Goal: Task Accomplishment & Management: Complete application form

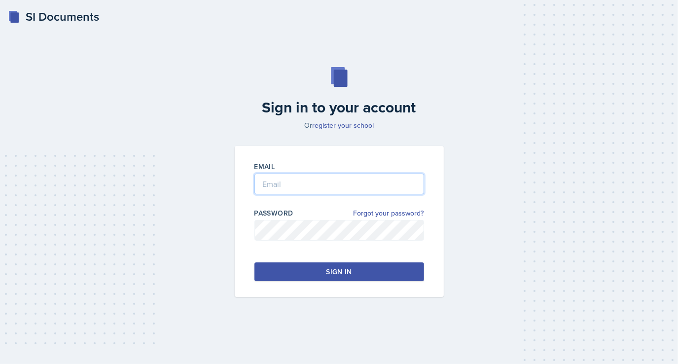
type input "[EMAIL_ADDRESS][DOMAIN_NAME]"
click at [330, 271] on div "Sign in" at bounding box center [339, 272] width 26 height 10
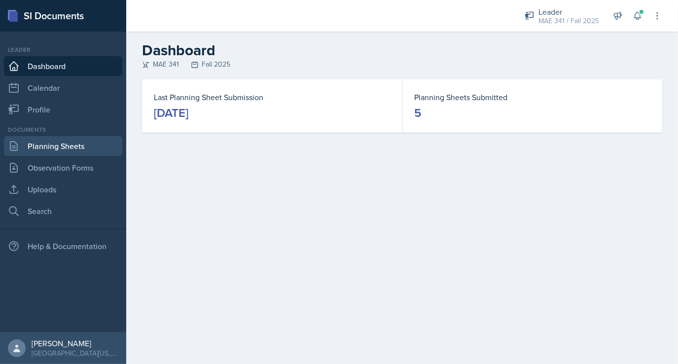
click at [54, 149] on link "Planning Sheets" at bounding box center [63, 146] width 118 height 20
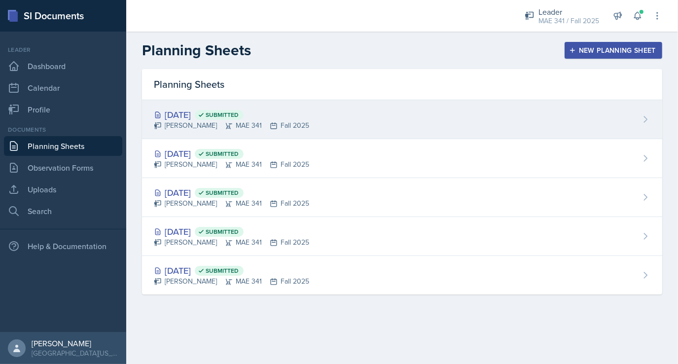
click at [372, 117] on div "Sep 10th, 2025 Submitted Collin Richardson MAE 341 Fall 2025" at bounding box center [402, 119] width 520 height 39
click at [313, 118] on div "Sep 10th, 2025 Submitted Collin Richardson MAE 341 Fall 2025" at bounding box center [402, 119] width 520 height 39
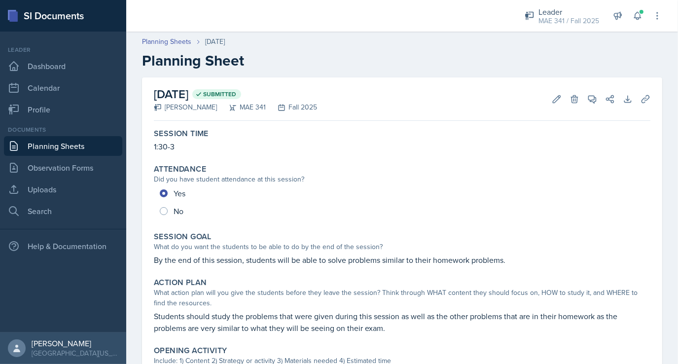
click at [56, 148] on link "Planning Sheets" at bounding box center [63, 146] width 118 height 20
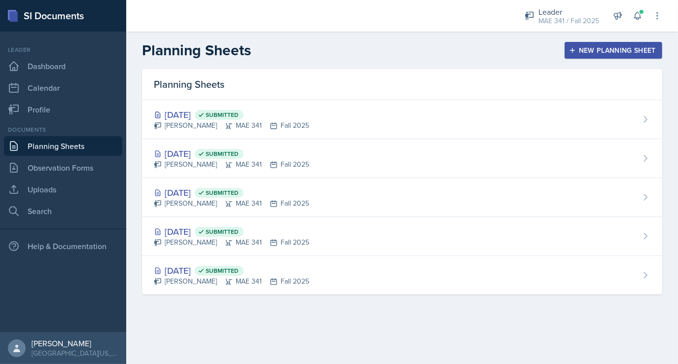
click at [604, 47] on div "New Planning Sheet" at bounding box center [613, 50] width 85 height 8
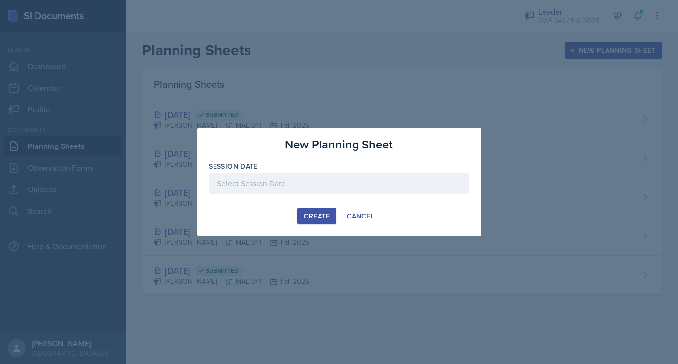
click at [316, 194] on div at bounding box center [339, 199] width 260 height 10
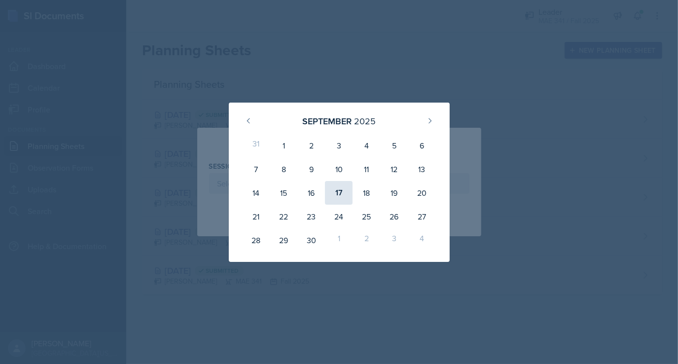
click at [350, 192] on div "17" at bounding box center [339, 193] width 28 height 24
type input "September 17th, 2025"
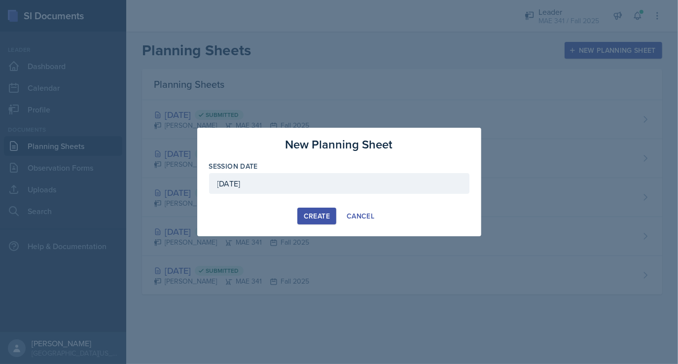
click at [314, 217] on div "Create" at bounding box center [317, 216] width 26 height 8
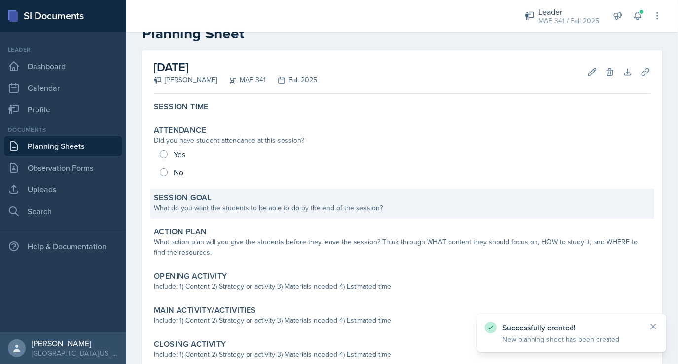
scroll to position [28, 0]
click at [263, 213] on div "Session Goal What do you want the students to be able to do by the end of the s…" at bounding box center [402, 203] width 504 height 30
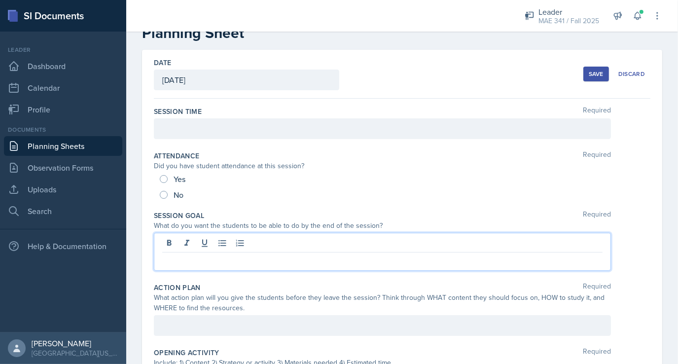
click at [248, 237] on div at bounding box center [382, 252] width 457 height 38
click at [215, 131] on p at bounding box center [382, 129] width 440 height 12
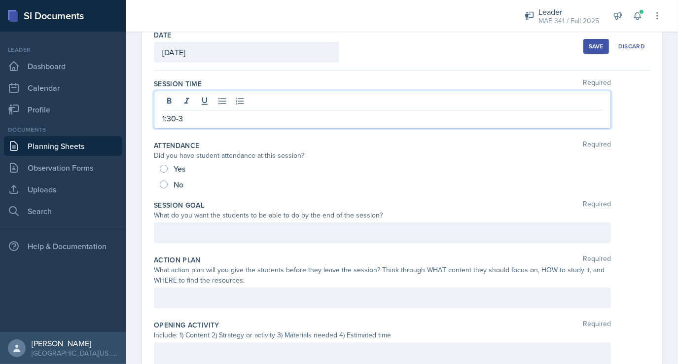
click at [194, 235] on p at bounding box center [382, 233] width 440 height 12
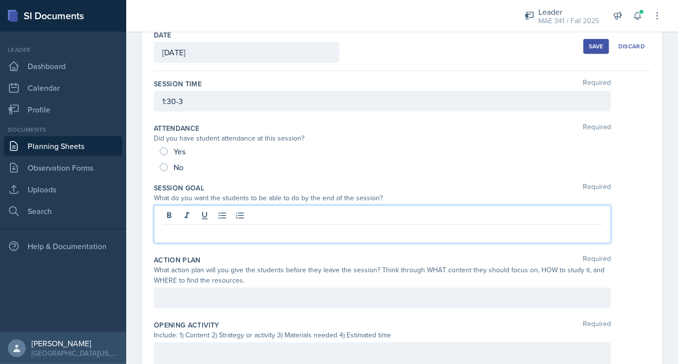
scroll to position [55, 0]
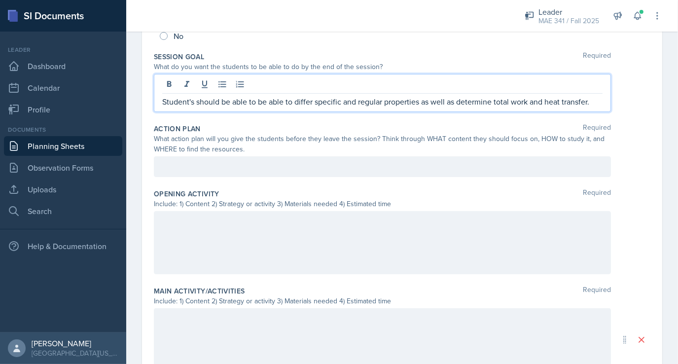
click at [172, 169] on p at bounding box center [382, 167] width 440 height 12
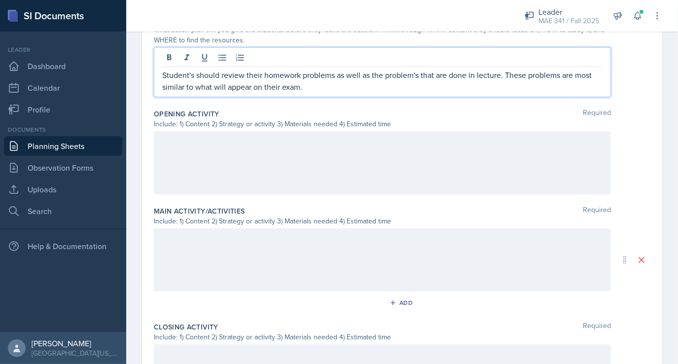
click at [200, 146] on div at bounding box center [382, 162] width 457 height 63
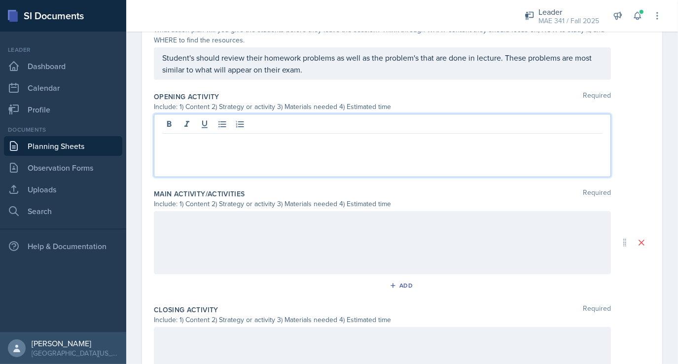
scroll to position [295, 0]
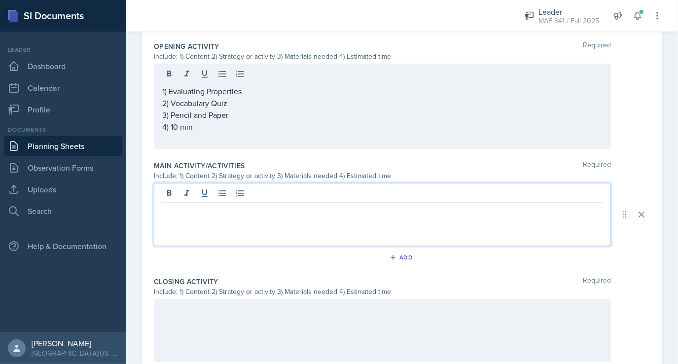
click at [212, 205] on p at bounding box center [382, 211] width 440 height 12
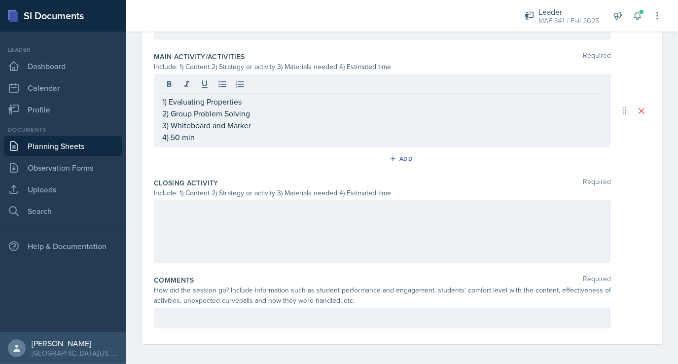
click at [183, 232] on div at bounding box center [382, 231] width 457 height 63
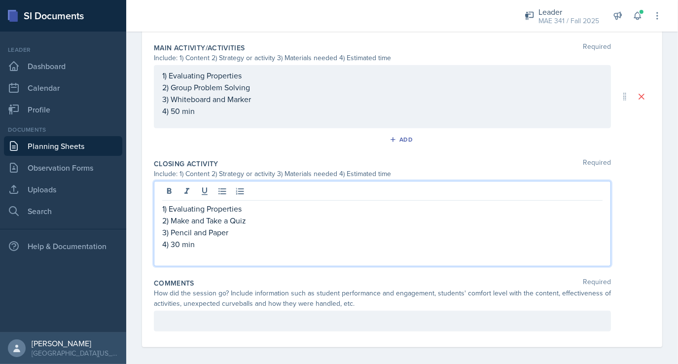
scroll to position [434, 0]
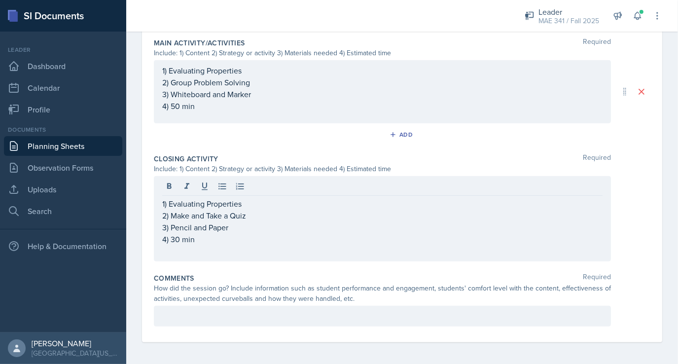
click at [180, 308] on div at bounding box center [382, 316] width 457 height 21
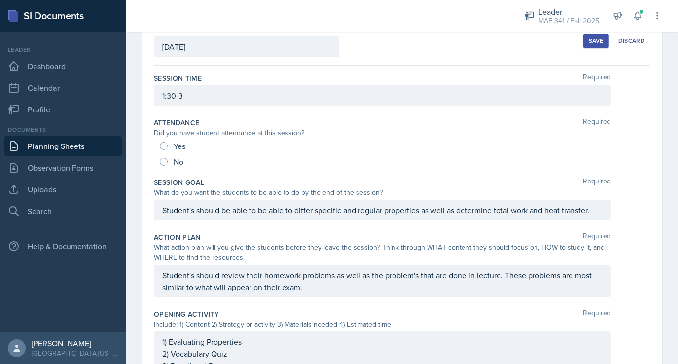
scroll to position [0, 0]
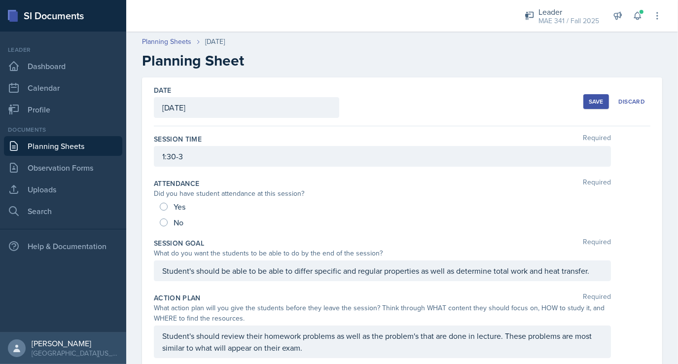
click at [590, 99] on div "Save" at bounding box center [596, 102] width 15 height 8
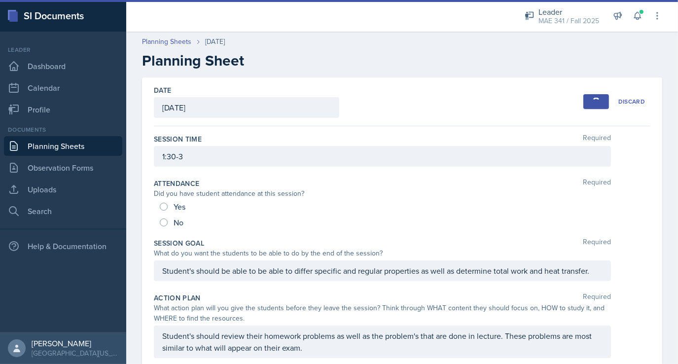
drag, startPoint x: 590, startPoint y: 99, endPoint x: 497, endPoint y: 101, distance: 93.2
click at [497, 101] on div "Date September 17th, 2025 September 2025 31 1 2 3 4 5 6 7 8 9 10 11 12 13 14 15…" at bounding box center [402, 101] width 497 height 49
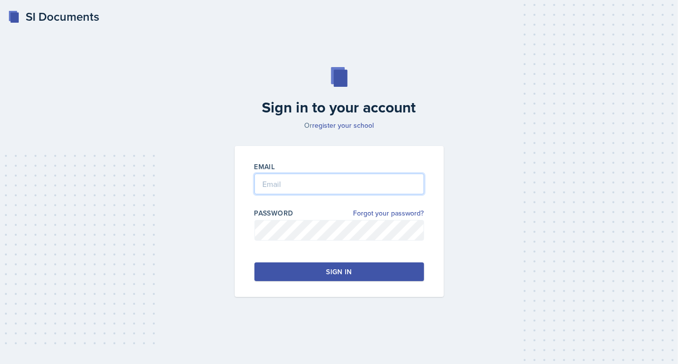
type input "[EMAIL_ADDRESS][DOMAIN_NAME]"
click at [337, 271] on div "Sign in" at bounding box center [339, 272] width 26 height 10
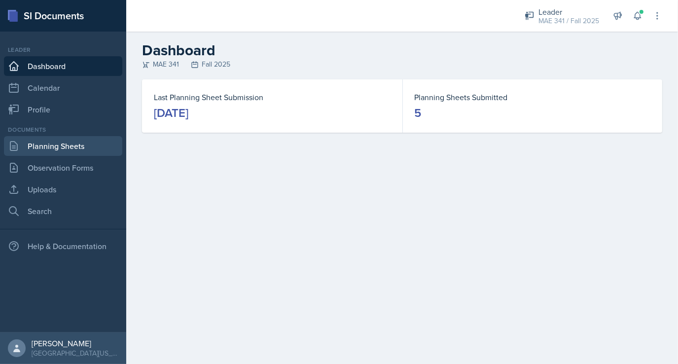
click at [64, 148] on link "Planning Sheets" at bounding box center [63, 146] width 118 height 20
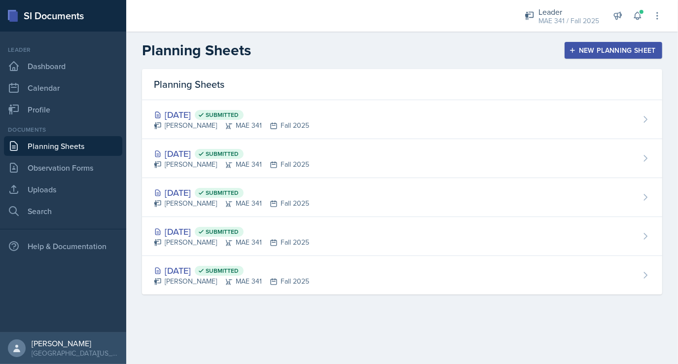
click at [597, 54] on div "New Planning Sheet" at bounding box center [613, 50] width 85 height 8
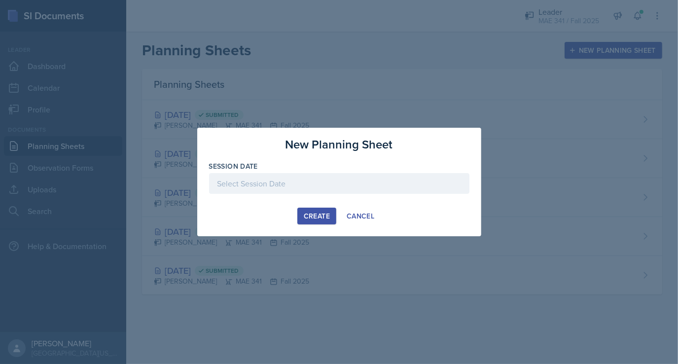
click at [321, 178] on div at bounding box center [339, 183] width 260 height 21
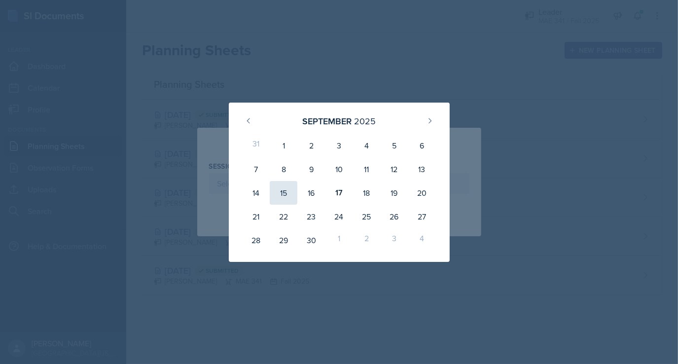
click at [291, 194] on div "15" at bounding box center [284, 193] width 28 height 24
type input "[DATE]"
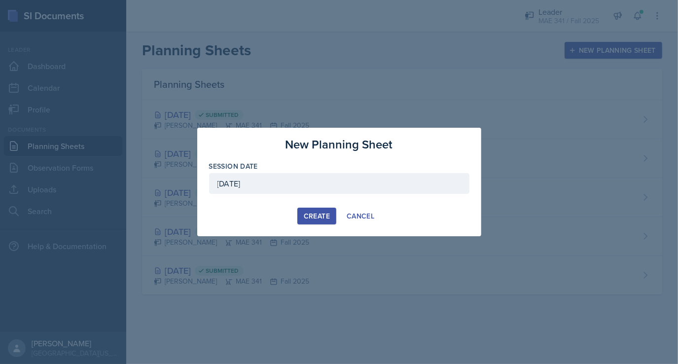
click at [322, 215] on div "Create" at bounding box center [317, 216] width 26 height 8
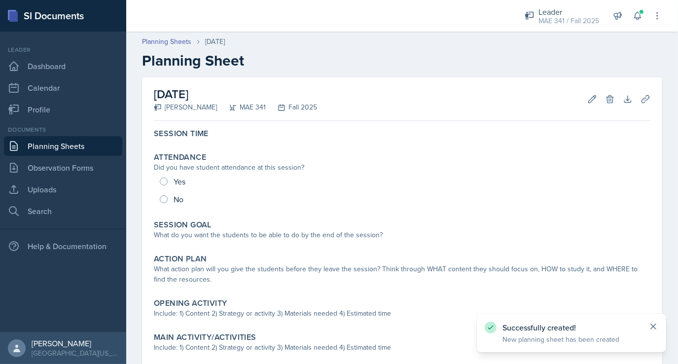
click at [650, 327] on icon at bounding box center [653, 327] width 10 height 10
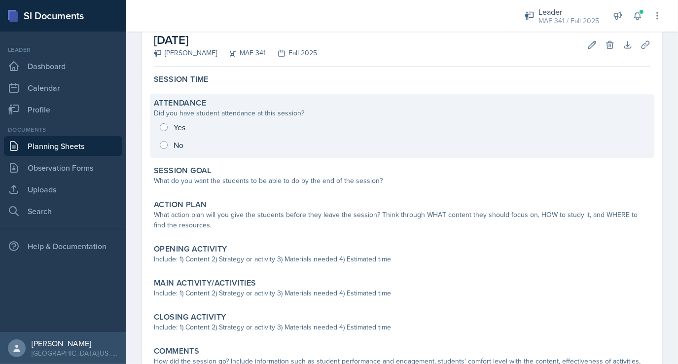
scroll to position [55, 0]
click at [163, 146] on div "Yes No" at bounding box center [402, 136] width 497 height 36
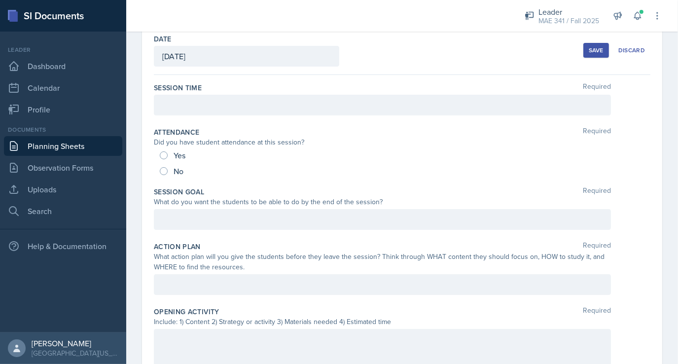
click at [178, 101] on div at bounding box center [382, 105] width 457 height 21
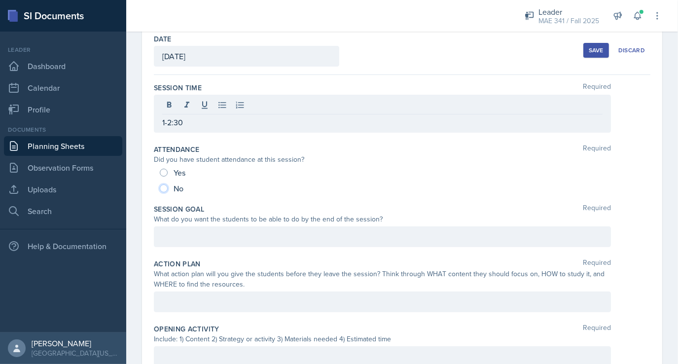
click at [165, 186] on input "No" at bounding box center [164, 188] width 8 height 8
radio input "true"
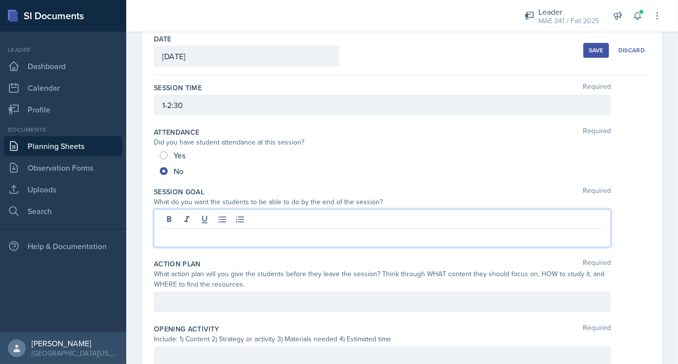
click at [174, 217] on div at bounding box center [382, 228] width 457 height 38
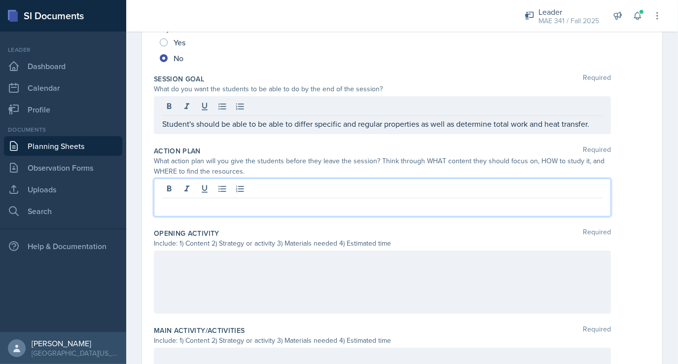
click at [205, 205] on p at bounding box center [382, 206] width 440 height 12
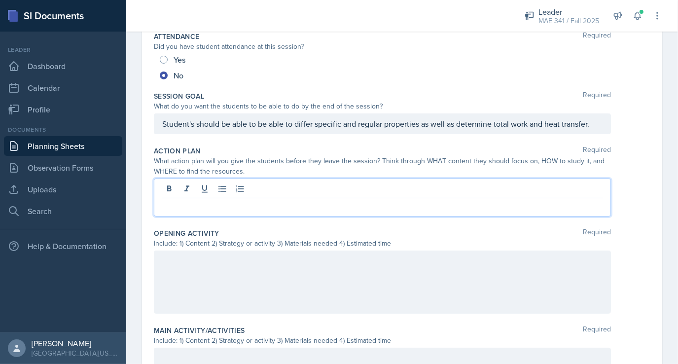
click at [186, 207] on p at bounding box center [382, 206] width 440 height 12
click at [236, 205] on p at bounding box center [382, 206] width 440 height 12
click at [251, 268] on div at bounding box center [382, 282] width 457 height 63
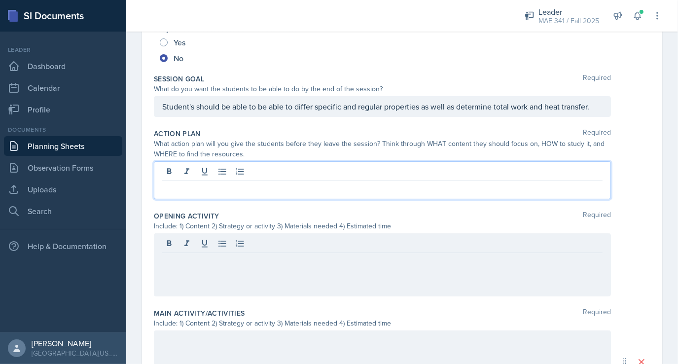
click at [213, 183] on p at bounding box center [382, 189] width 440 height 12
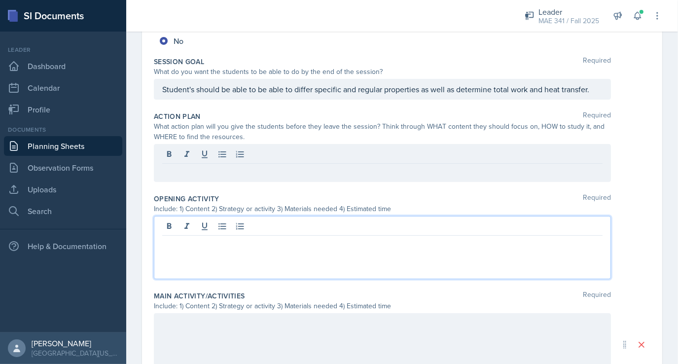
click at [181, 227] on div at bounding box center [382, 247] width 457 height 63
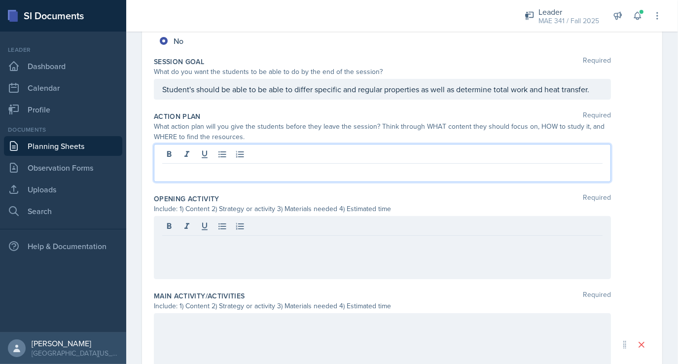
click at [203, 175] on p at bounding box center [382, 172] width 440 height 12
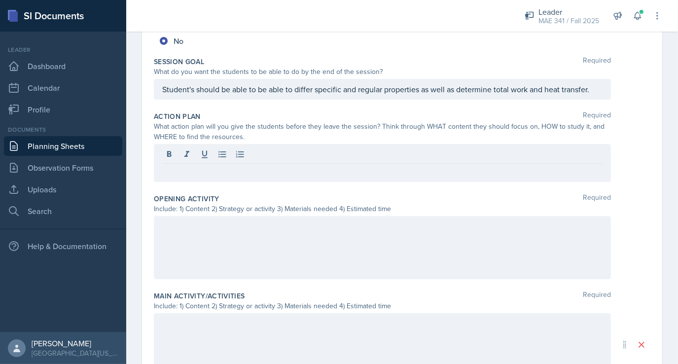
click at [176, 127] on div "What action plan will you give the students before they leave the session? Thin…" at bounding box center [382, 131] width 457 height 21
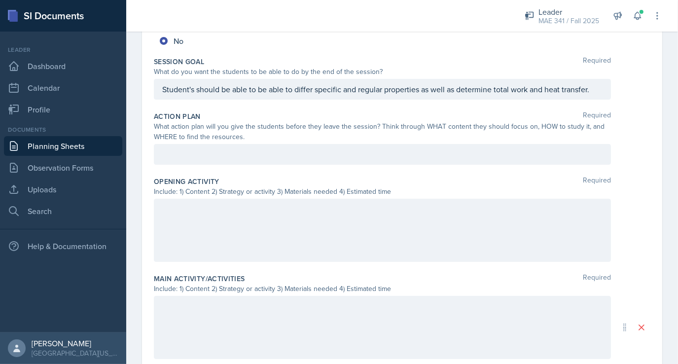
click at [186, 145] on div at bounding box center [382, 154] width 457 height 21
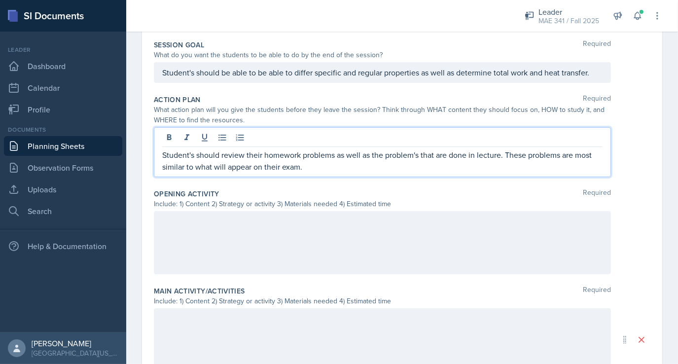
click at [203, 231] on div at bounding box center [382, 242] width 457 height 63
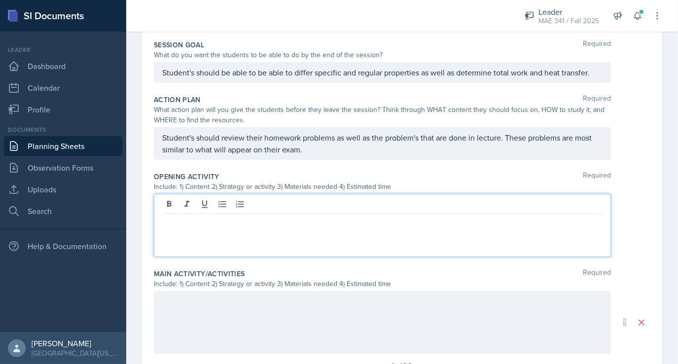
scroll to position [216, 0]
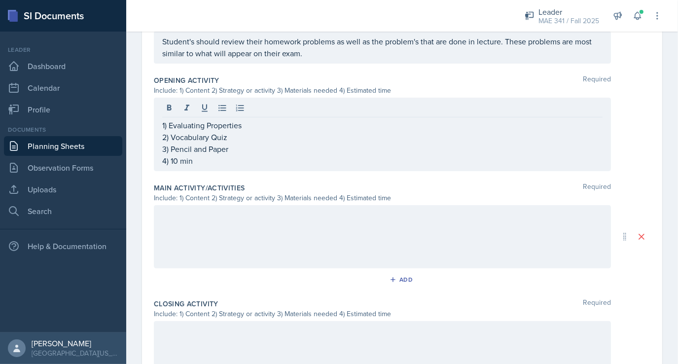
click at [203, 231] on div at bounding box center [382, 236] width 457 height 63
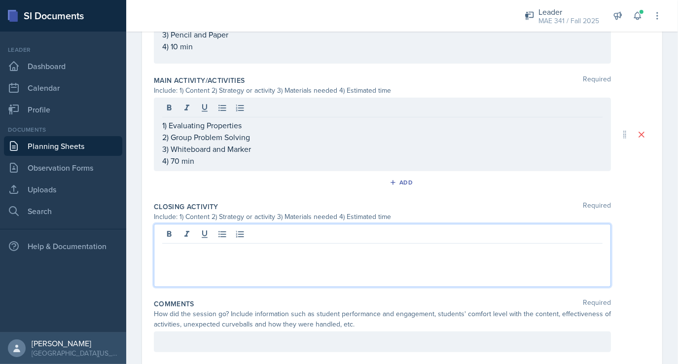
scroll to position [398, 0]
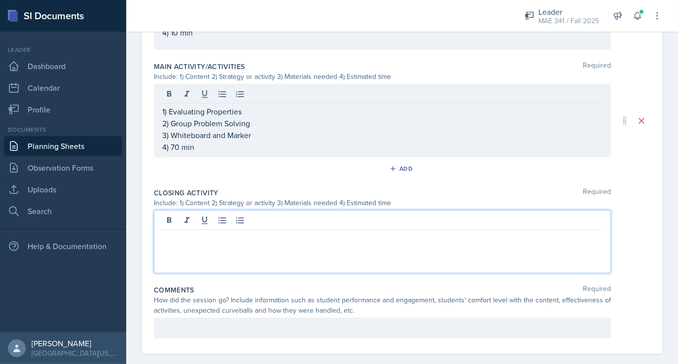
click at [203, 232] on p at bounding box center [382, 238] width 440 height 12
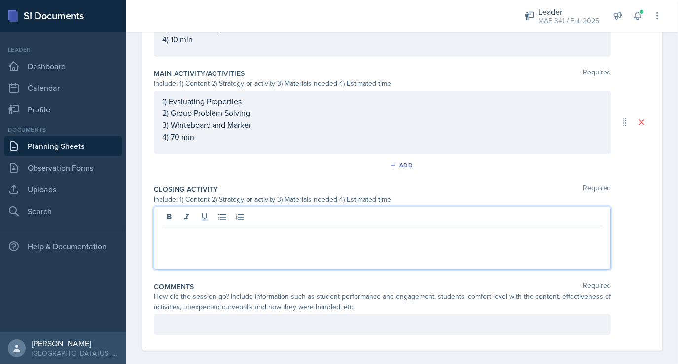
scroll to position [409, 0]
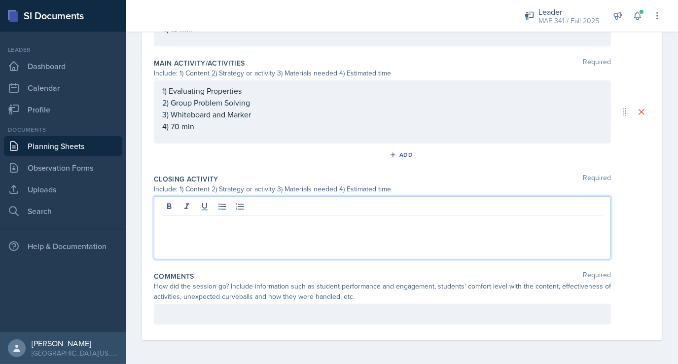
click at [179, 132] on div "1) Evaluating Properties 2) Group Problem Solving 3) Whiteboard and Marker 4) 7…" at bounding box center [382, 108] width 440 height 47
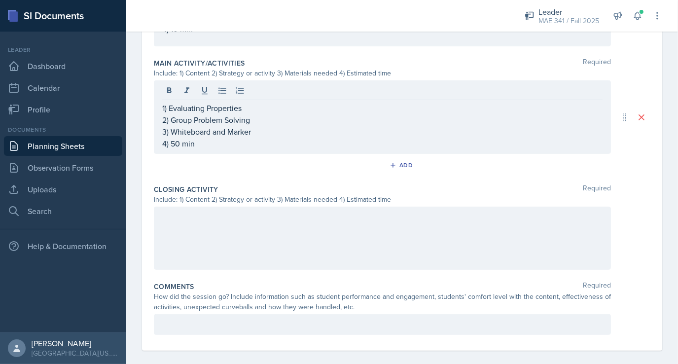
click at [216, 230] on div at bounding box center [382, 238] width 457 height 63
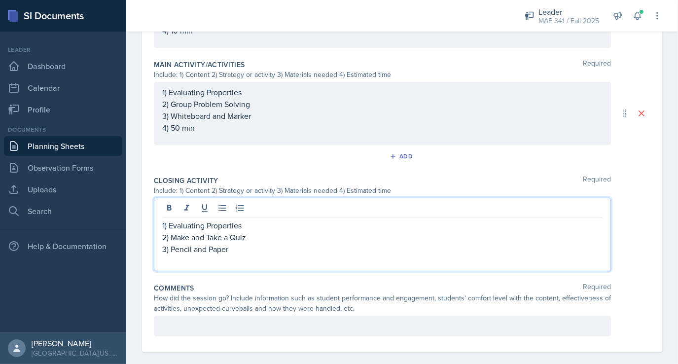
scroll to position [417, 0]
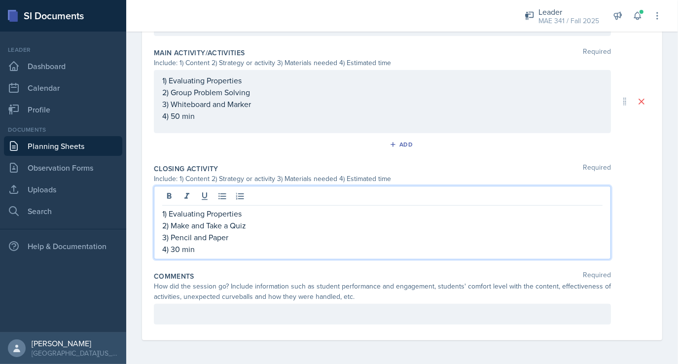
click at [214, 314] on div at bounding box center [382, 314] width 457 height 21
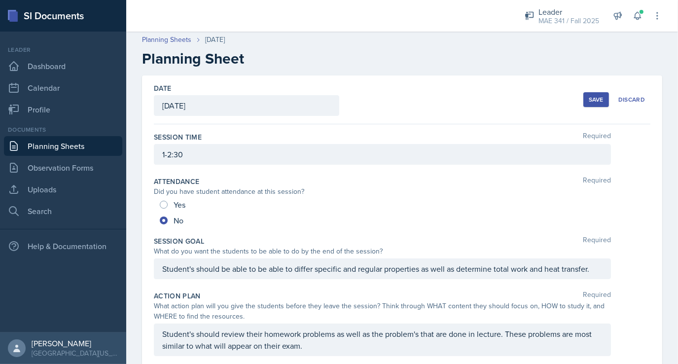
scroll to position [0, 0]
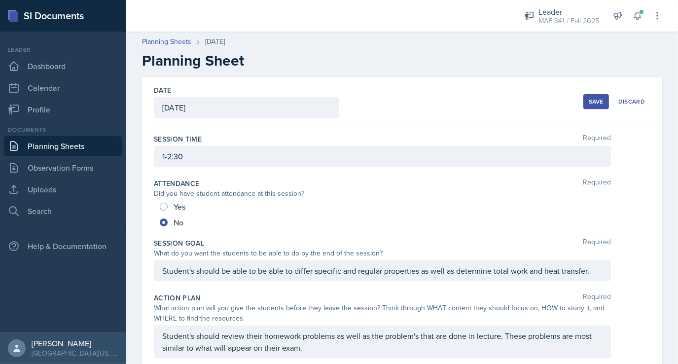
click at [586, 106] on button "Save" at bounding box center [596, 101] width 26 height 15
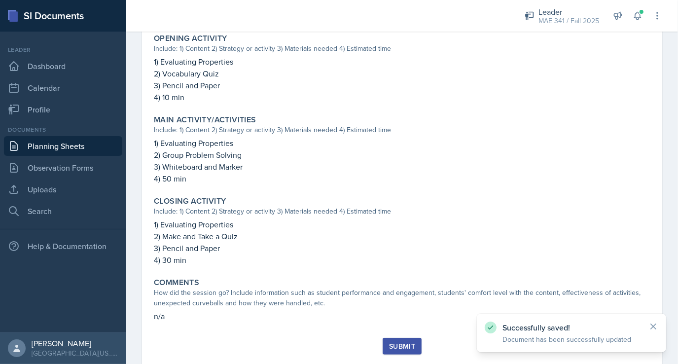
scroll to position [338, 0]
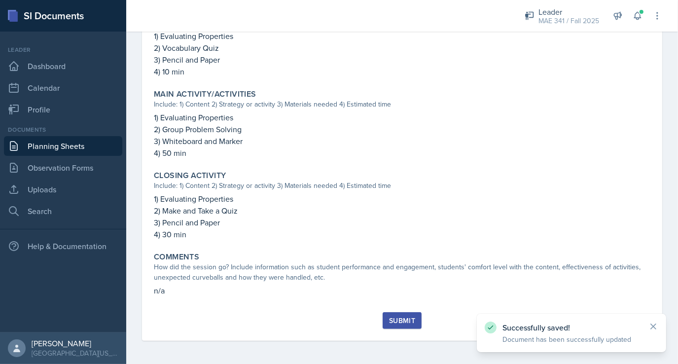
click at [403, 320] on div "Submit" at bounding box center [402, 321] width 26 height 8
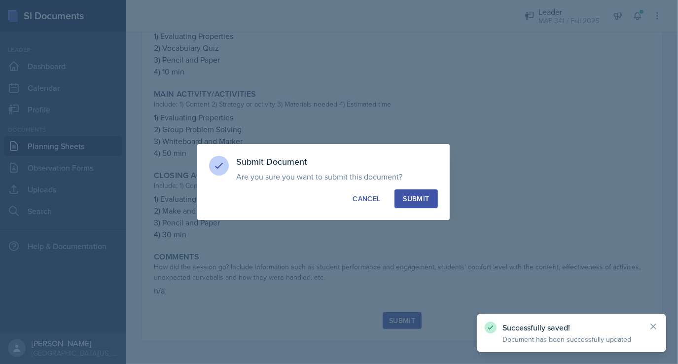
click at [410, 197] on div "Submit" at bounding box center [416, 199] width 26 height 10
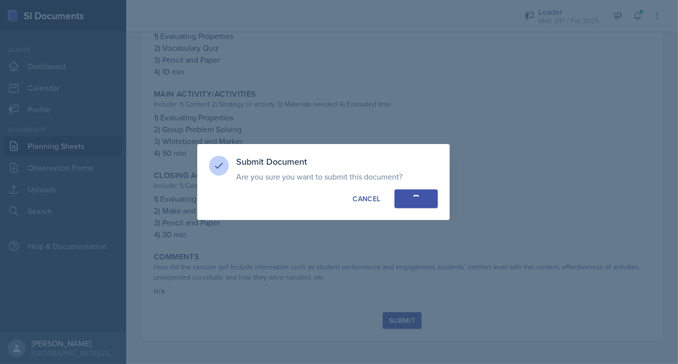
radio input "true"
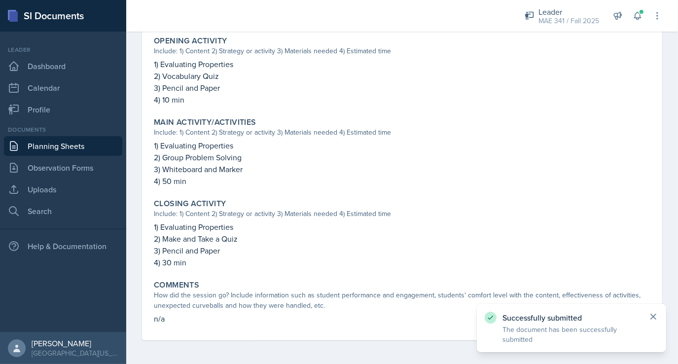
click at [650, 318] on icon at bounding box center [653, 317] width 10 height 10
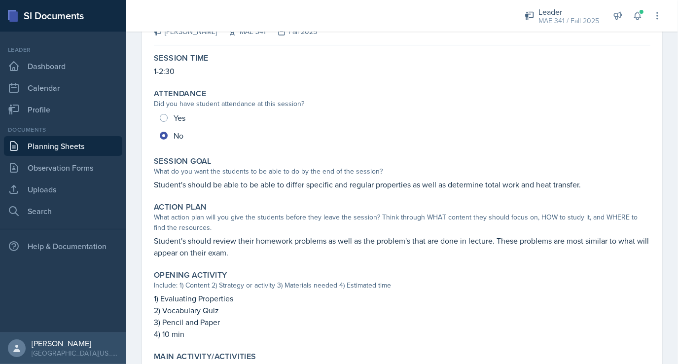
scroll to position [76, 0]
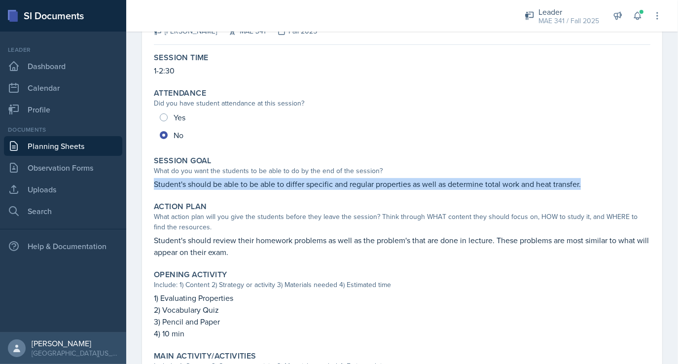
drag, startPoint x: 582, startPoint y: 184, endPoint x: 152, endPoint y: 190, distance: 430.6
click at [152, 190] on div "Session Goal What do you want the students to be able to do by the end of the s…" at bounding box center [402, 173] width 504 height 42
copy p "Student's should be able to be able to differ specific and regular properties a…"
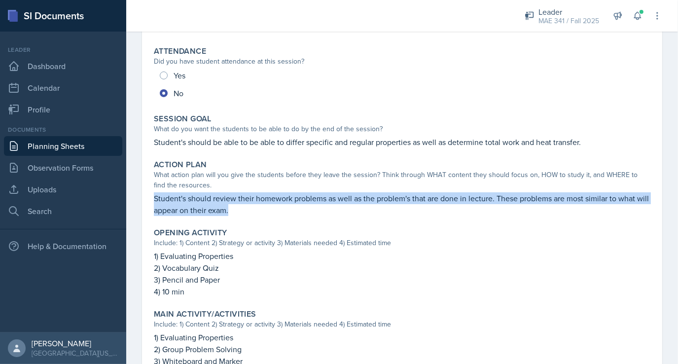
drag, startPoint x: 244, startPoint y: 209, endPoint x: 138, endPoint y: 199, distance: 106.4
click at [138, 199] on div "[DATE] Submitted [PERSON_NAME] MAE 341 Fall 2025 Edit Delete View Comments Comm…" at bounding box center [402, 258] width 552 height 596
copy p "Student's should review their homework problems as well as the problem's that a…"
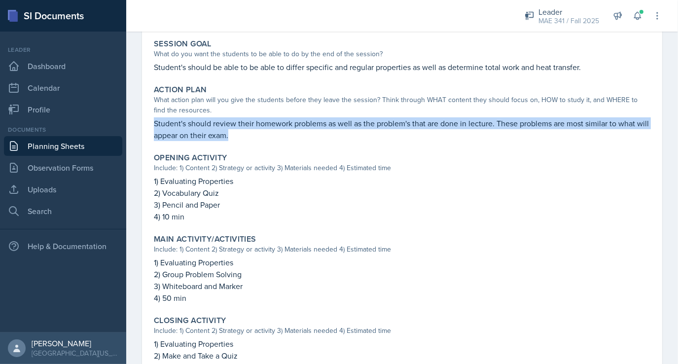
scroll to position [194, 0]
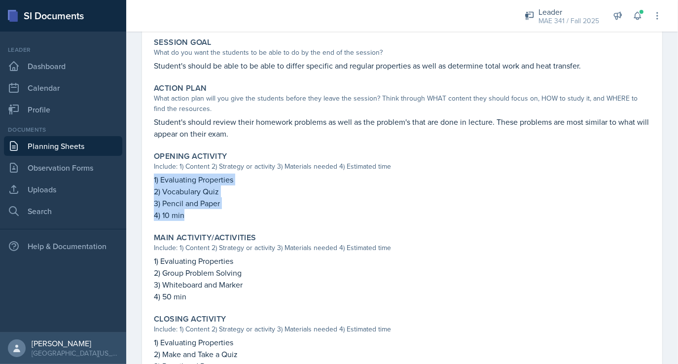
drag, startPoint x: 184, startPoint y: 217, endPoint x: 154, endPoint y: 182, distance: 46.5
click at [154, 182] on div "1) Evaluating Properties 2) Vocabulary Quiz 3) Pencil and Paper 4) 10 min" at bounding box center [402, 197] width 497 height 47
copy div "1) Evaluating Properties 2) Vocabulary Quiz 3) Pencil and Paper 4) 10 min"
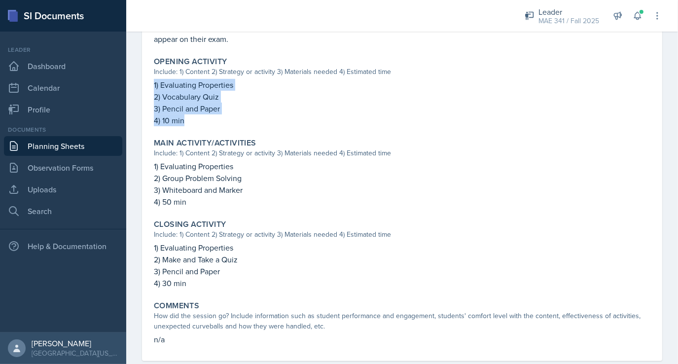
scroll to position [290, 0]
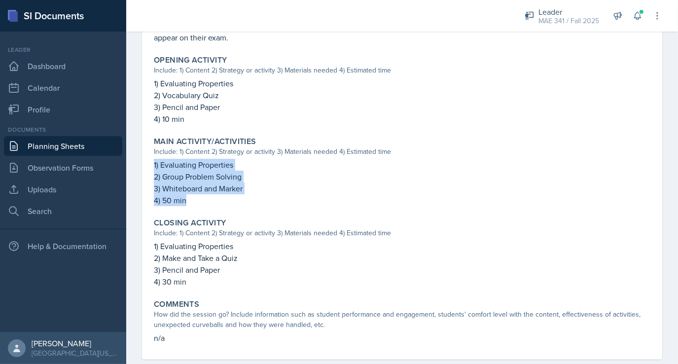
drag, startPoint x: 188, startPoint y: 202, endPoint x: 149, endPoint y: 164, distance: 54.1
click at [149, 164] on div "[DATE] Submitted [PERSON_NAME] MAE 341 Fall 2025 Edit Delete View Comments Comm…" at bounding box center [402, 73] width 520 height 573
copy div "1) Evaluating Properties 2) Group Problem Solving 3) Whiteboard and Marker 4) 5…"
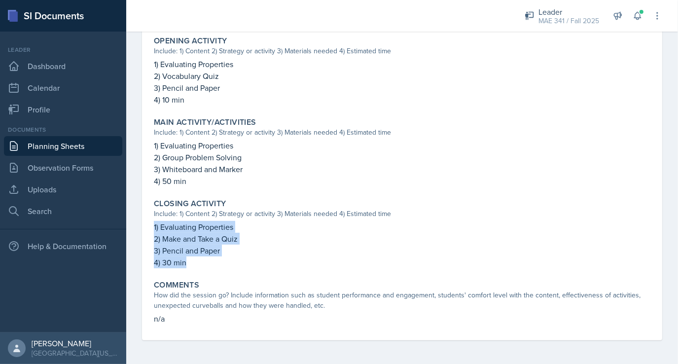
drag, startPoint x: 191, startPoint y: 258, endPoint x: 141, endPoint y: 221, distance: 61.7
click at [141, 221] on div "[DATE] Submitted [PERSON_NAME] MAE 341 Fall 2025 Edit Delete View Comments Comm…" at bounding box center [402, 66] width 552 height 596
copy div "1) Evaluating Properties 2) Make and Take a Quiz 3) Pencil and Paper 4) 30 min"
